Goal: Task Accomplishment & Management: Manage account settings

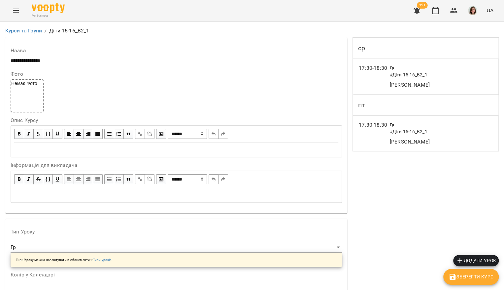
click at [15, 26] on div "Курси та Групи / Діти 15-16_B2_1" at bounding box center [252, 30] width 496 height 11
click at [15, 12] on icon "Menu" at bounding box center [16, 11] width 8 height 8
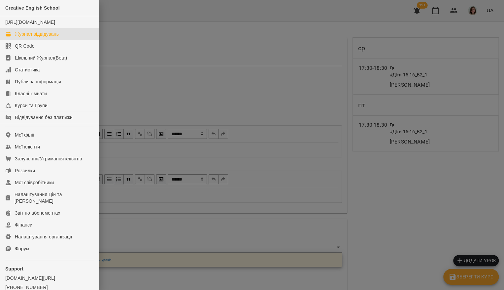
click at [30, 36] on link "Журнал відвідувань" at bounding box center [49, 34] width 99 height 12
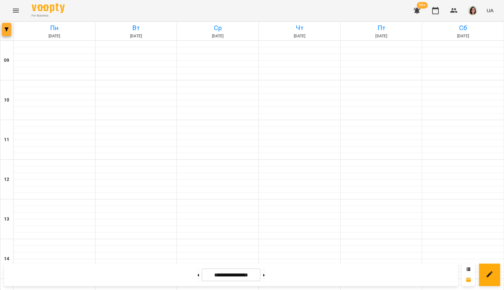
click at [10, 29] on span "button" at bounding box center [6, 29] width 9 height 4
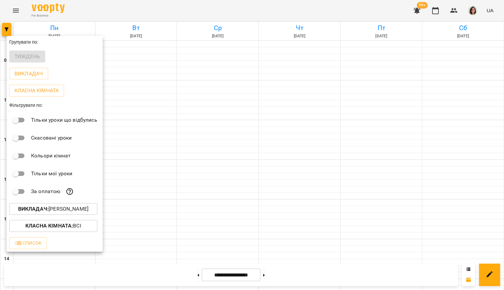
click at [67, 205] on button "Викладач : [PERSON_NAME]" at bounding box center [53, 209] width 88 height 12
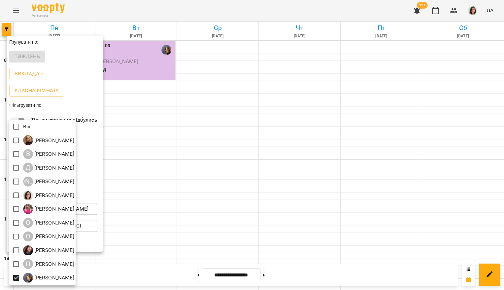
click at [221, 217] on div at bounding box center [252, 145] width 504 height 290
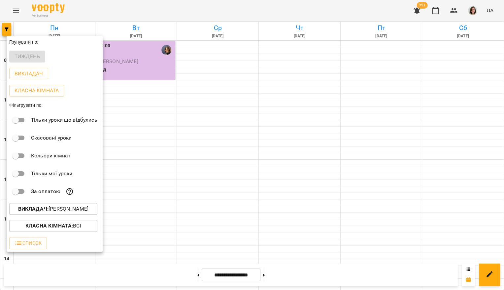
click at [258, 173] on div at bounding box center [252, 145] width 504 height 290
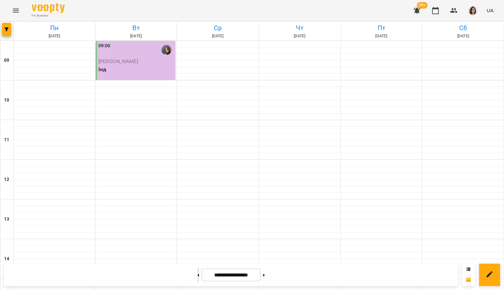
click at [197, 274] on button at bounding box center [198, 274] width 2 height 15
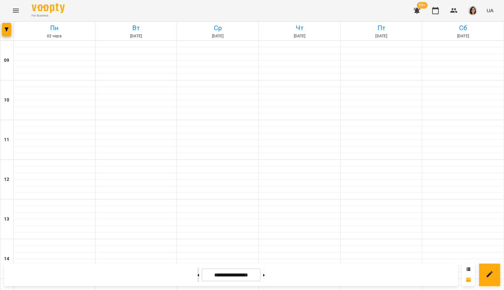
click at [197, 274] on button at bounding box center [198, 274] width 2 height 15
click at [265, 274] on button at bounding box center [264, 274] width 2 height 15
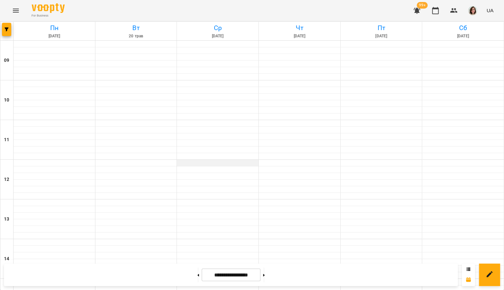
scroll to position [256, 0]
click at [265, 273] on button at bounding box center [264, 274] width 2 height 15
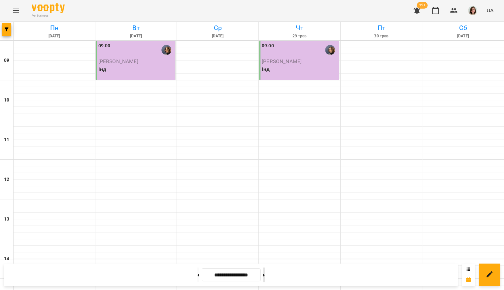
click at [265, 275] on button at bounding box center [264, 274] width 2 height 15
click at [265, 276] on button at bounding box center [264, 274] width 2 height 15
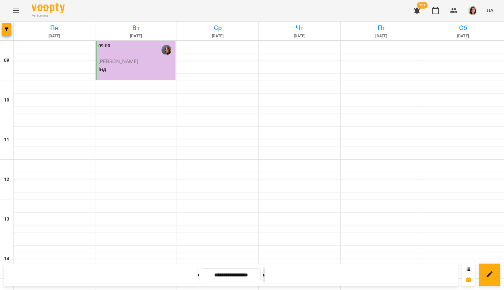
click at [265, 280] on button at bounding box center [264, 274] width 2 height 15
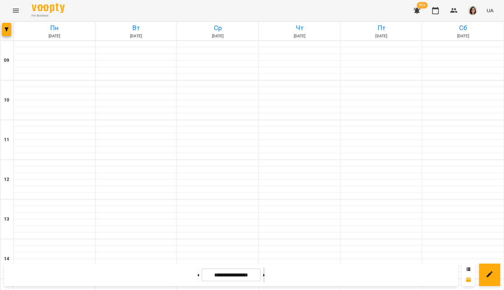
click at [265, 270] on button at bounding box center [264, 274] width 2 height 15
type input "**********"
